Goal: Information Seeking & Learning: Check status

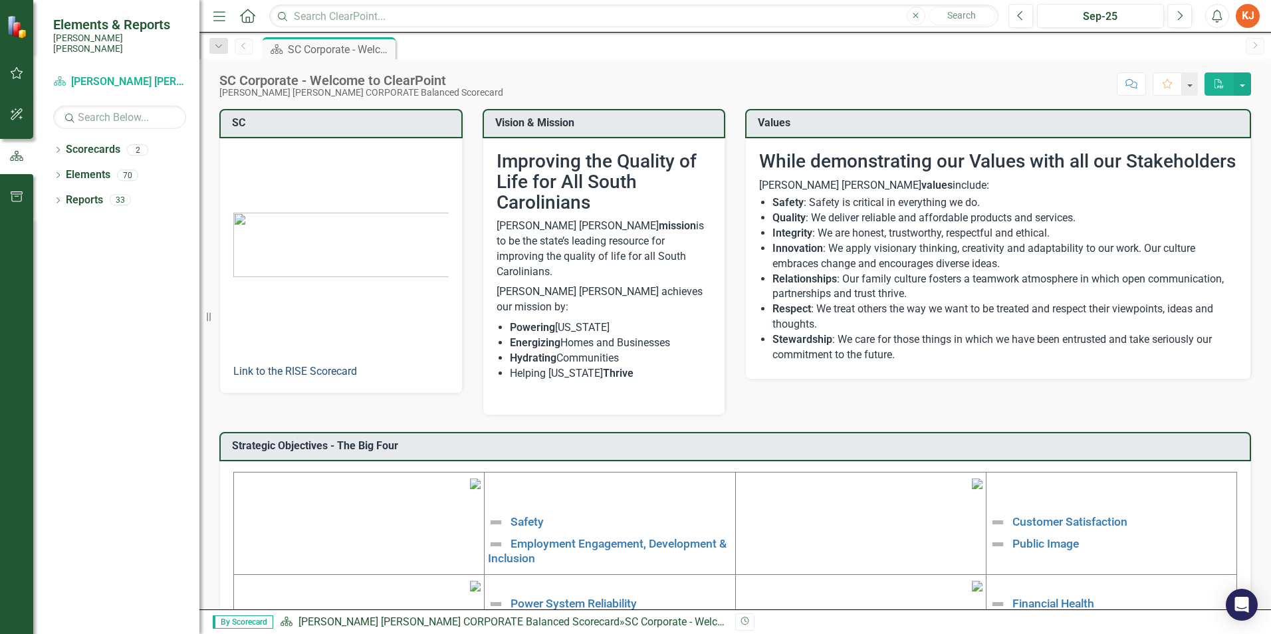
click at [342, 374] on link "Link to the RISE Scorecard" at bounding box center [295, 371] width 124 height 13
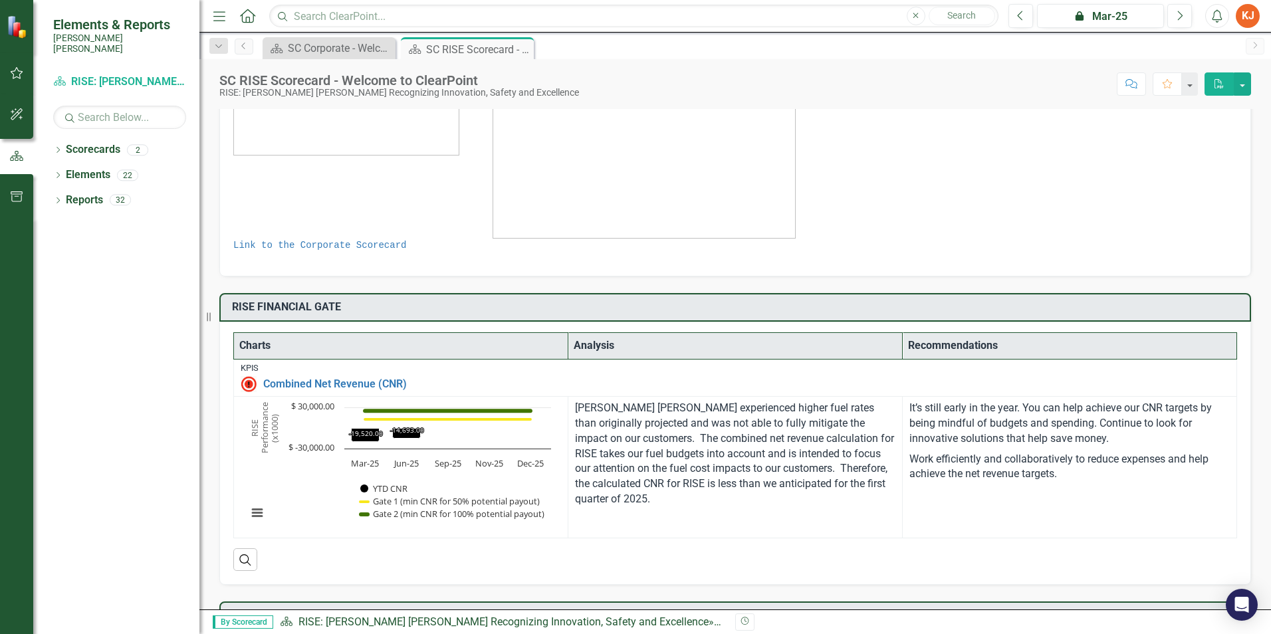
scroll to position [266, 0]
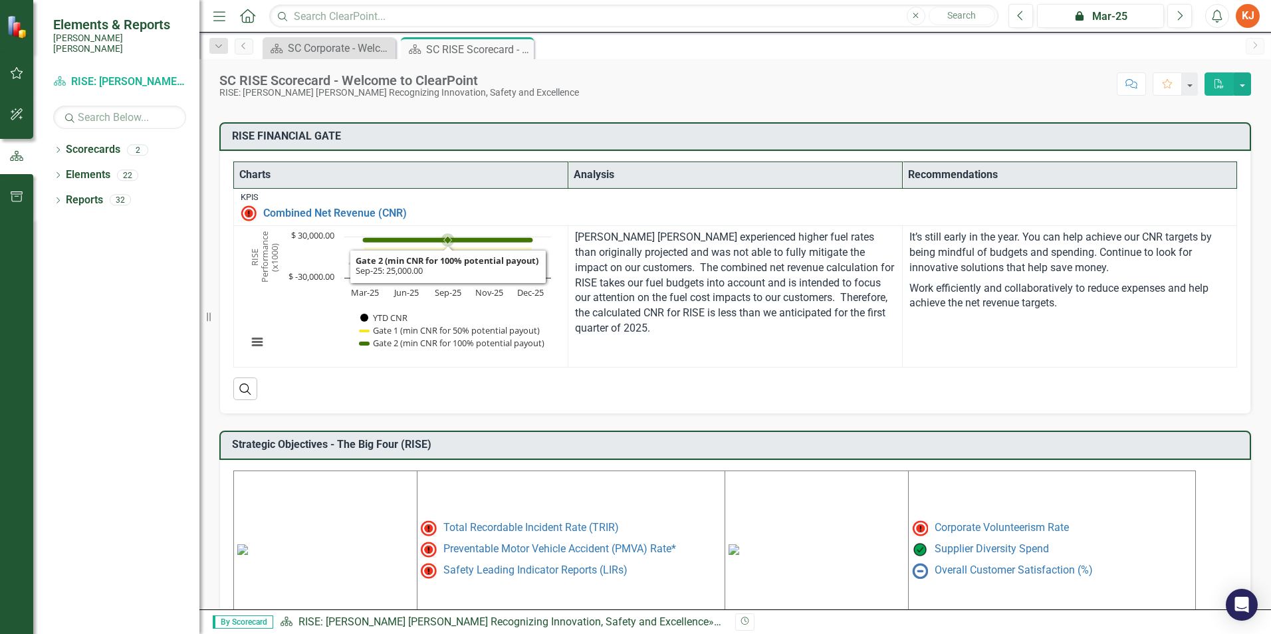
click at [437, 249] on icon "Interactive chart" at bounding box center [447, 249] width 165 height 0
click at [259, 341] on button "View chart menu, Chart" at bounding box center [257, 342] width 19 height 19
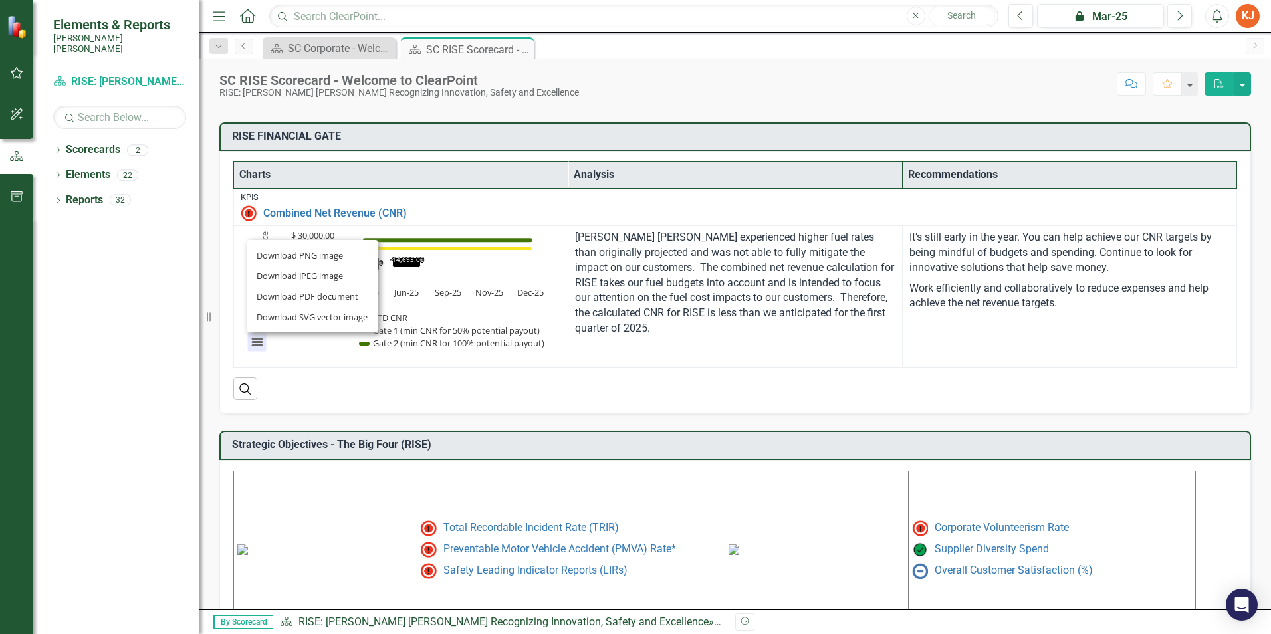
click at [259, 341] on div "Download PNG image Download JPEG image Download PDF document Download SVG vecto…" at bounding box center [312, 286] width 167 height 130
click at [249, 390] on icon "Search" at bounding box center [245, 389] width 15 height 12
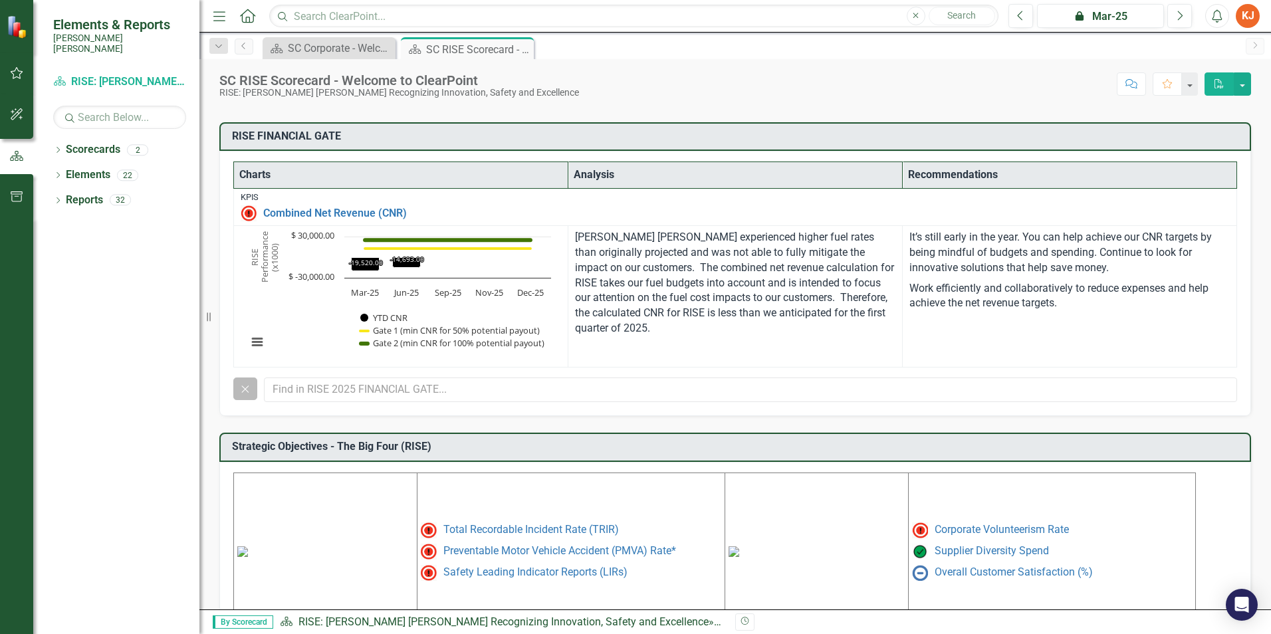
click at [249, 390] on icon "Close" at bounding box center [245, 389] width 15 height 12
click at [568, 334] on td "[PERSON_NAME] [PERSON_NAME] experienced higher fuel rates than originally proje…" at bounding box center [735, 297] width 334 height 142
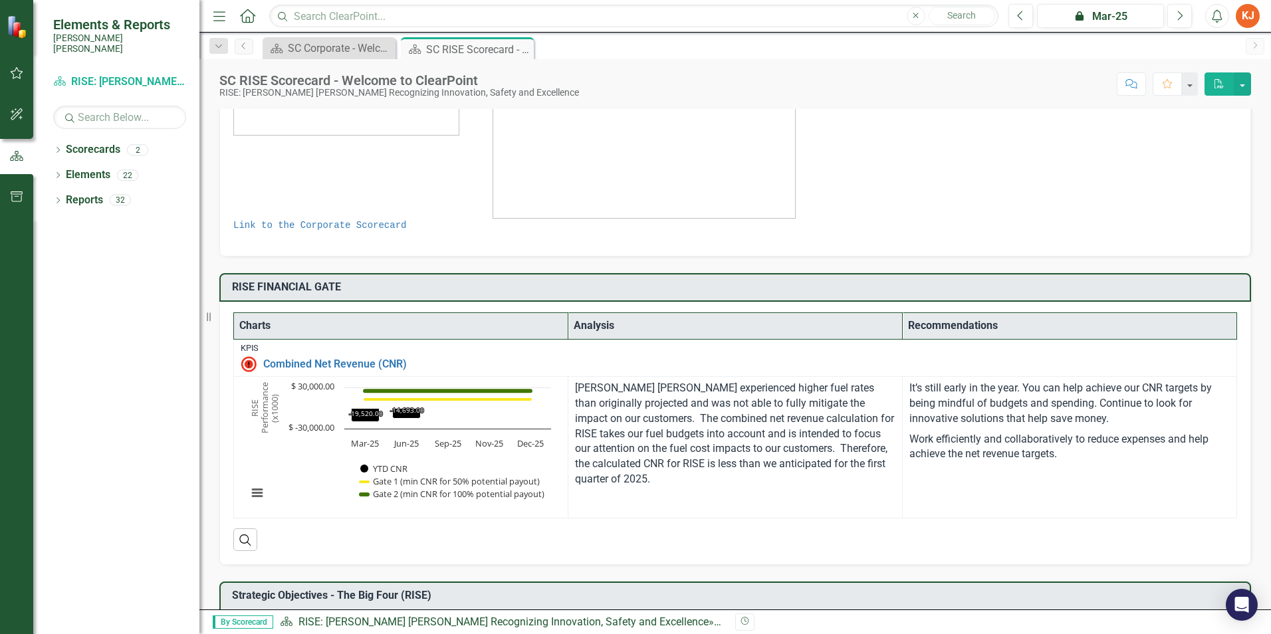
scroll to position [0, 0]
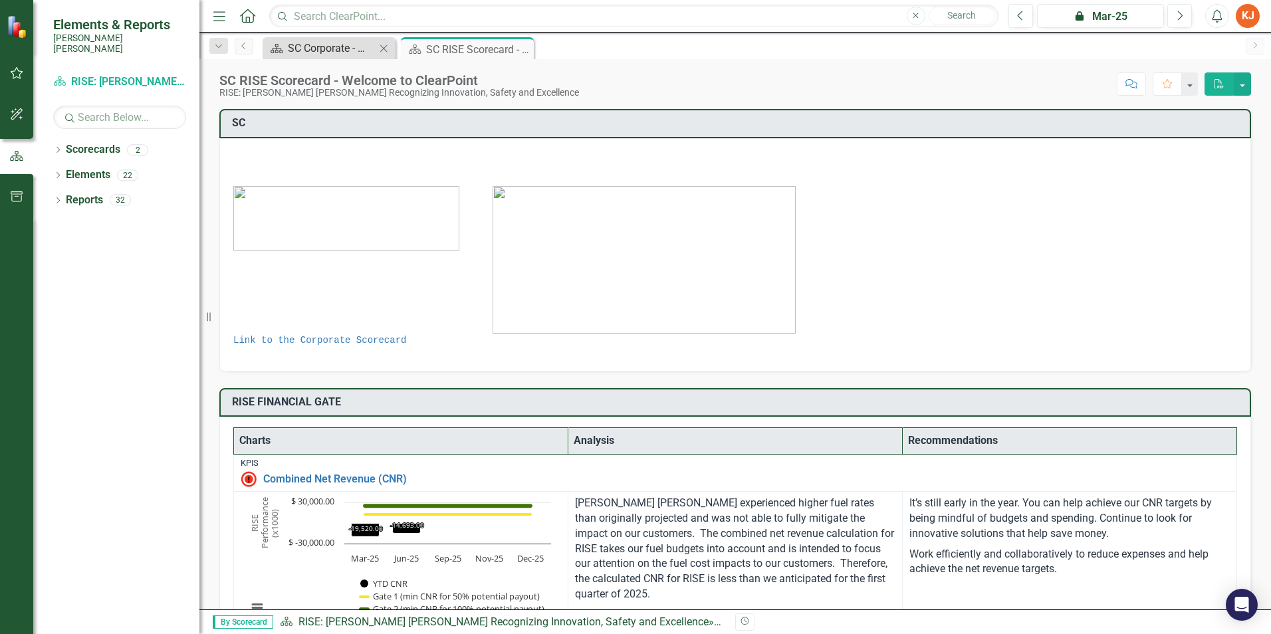
click at [332, 49] on div "SC Corporate - Welcome to ClearPoint" at bounding box center [332, 48] width 88 height 17
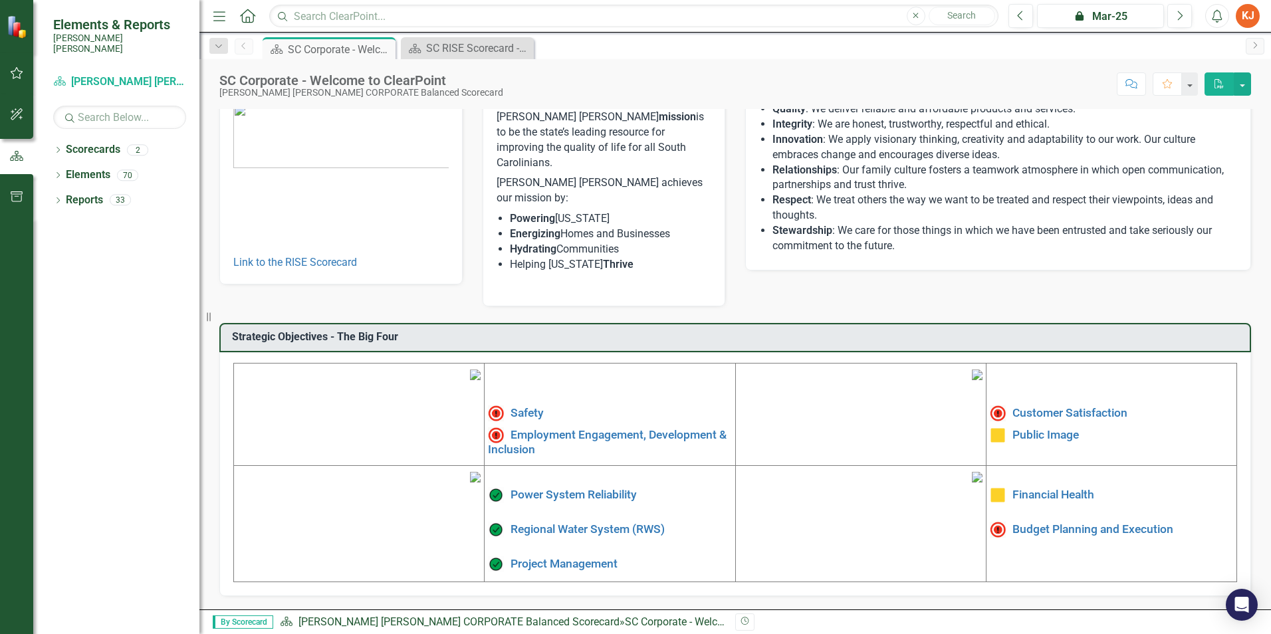
scroll to position [200, 0]
